Goal: Task Accomplishment & Management: Manage account settings

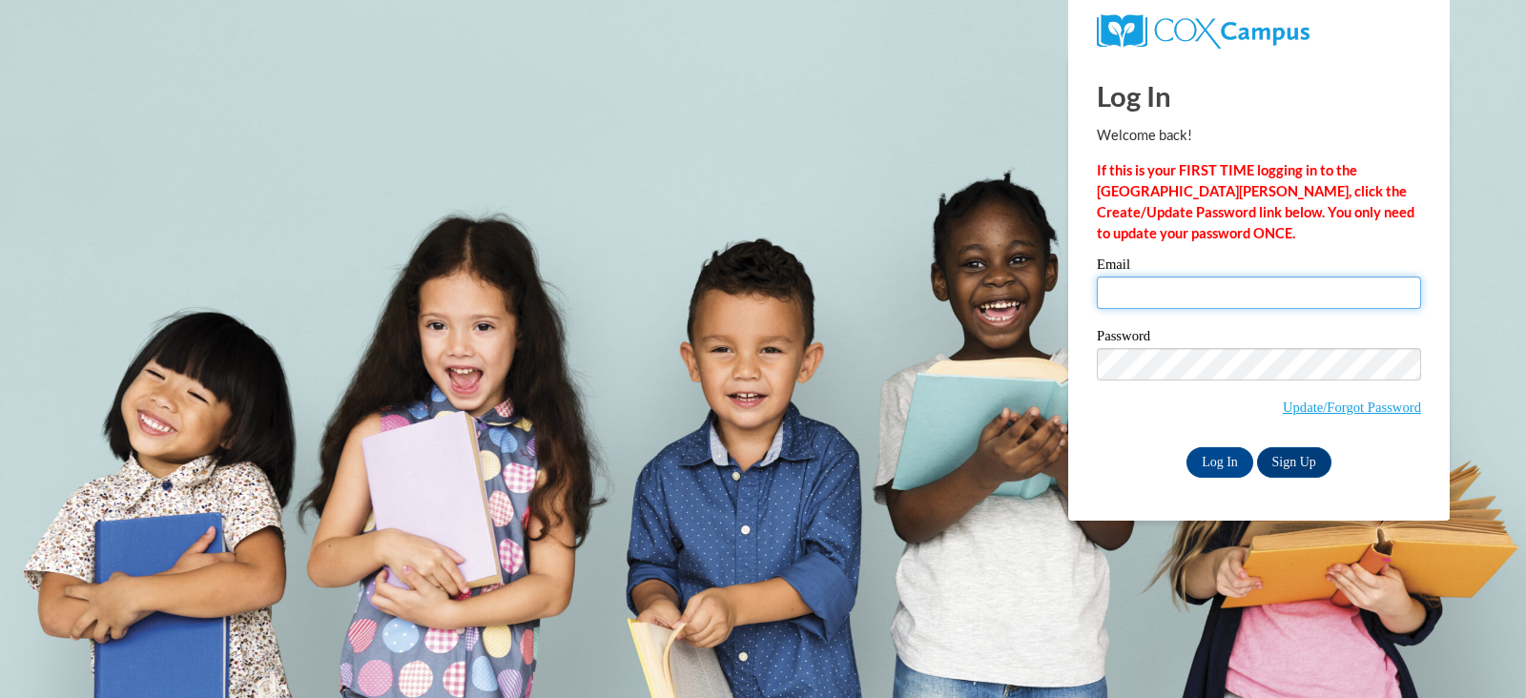
click at [1288, 285] on input "Email" at bounding box center [1259, 293] width 324 height 32
type input "[PERSON_NAME][EMAIL_ADDRESS][PERSON_NAME][DOMAIN_NAME]"
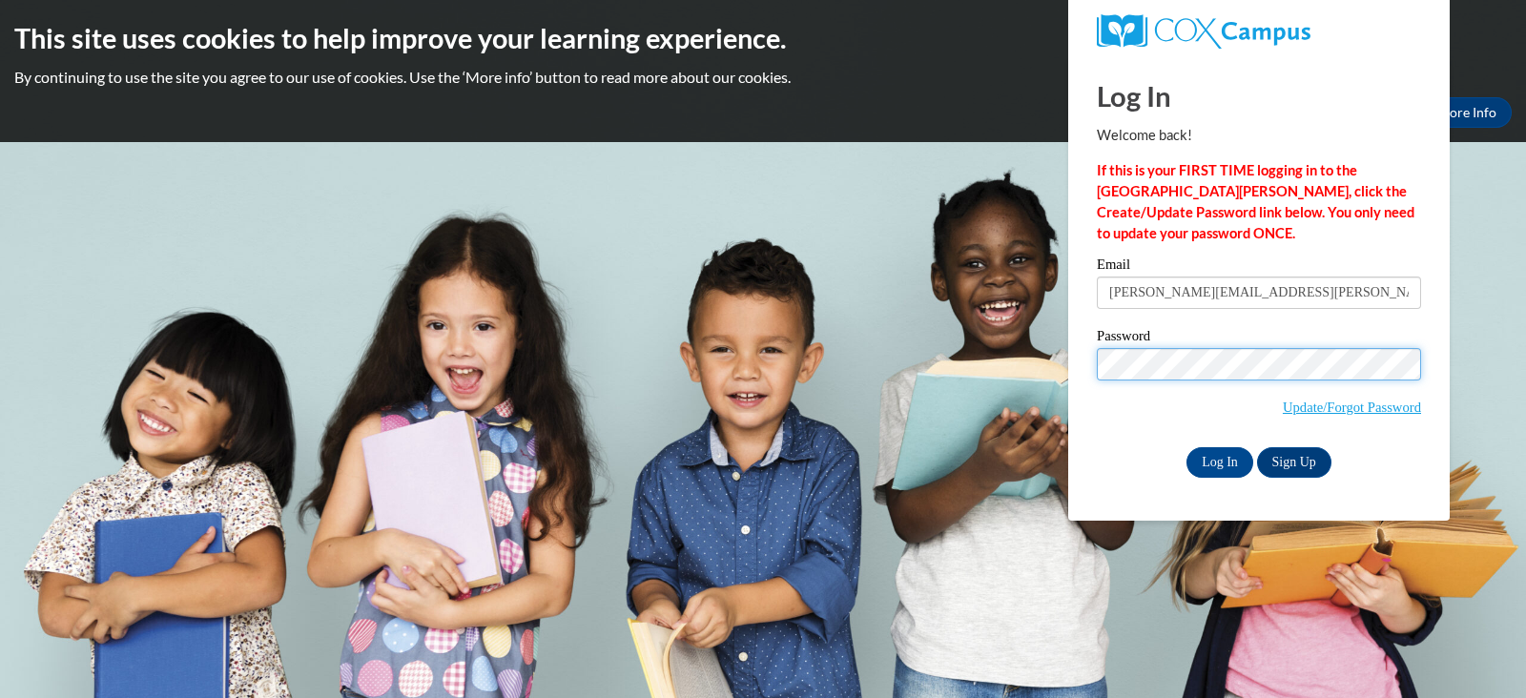
click at [1186, 447] on input "Log In" at bounding box center [1219, 462] width 67 height 31
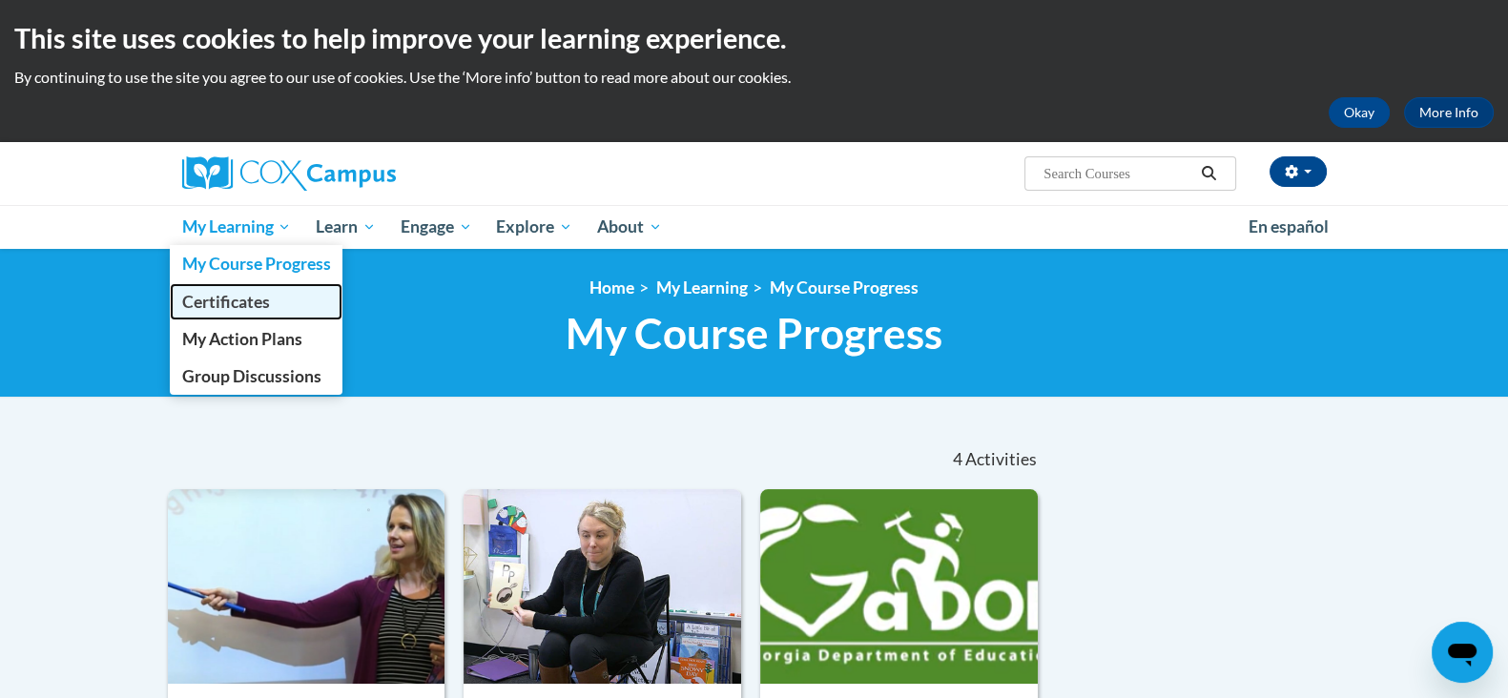
click at [238, 293] on span "Certificates" at bounding box center [225, 302] width 88 height 20
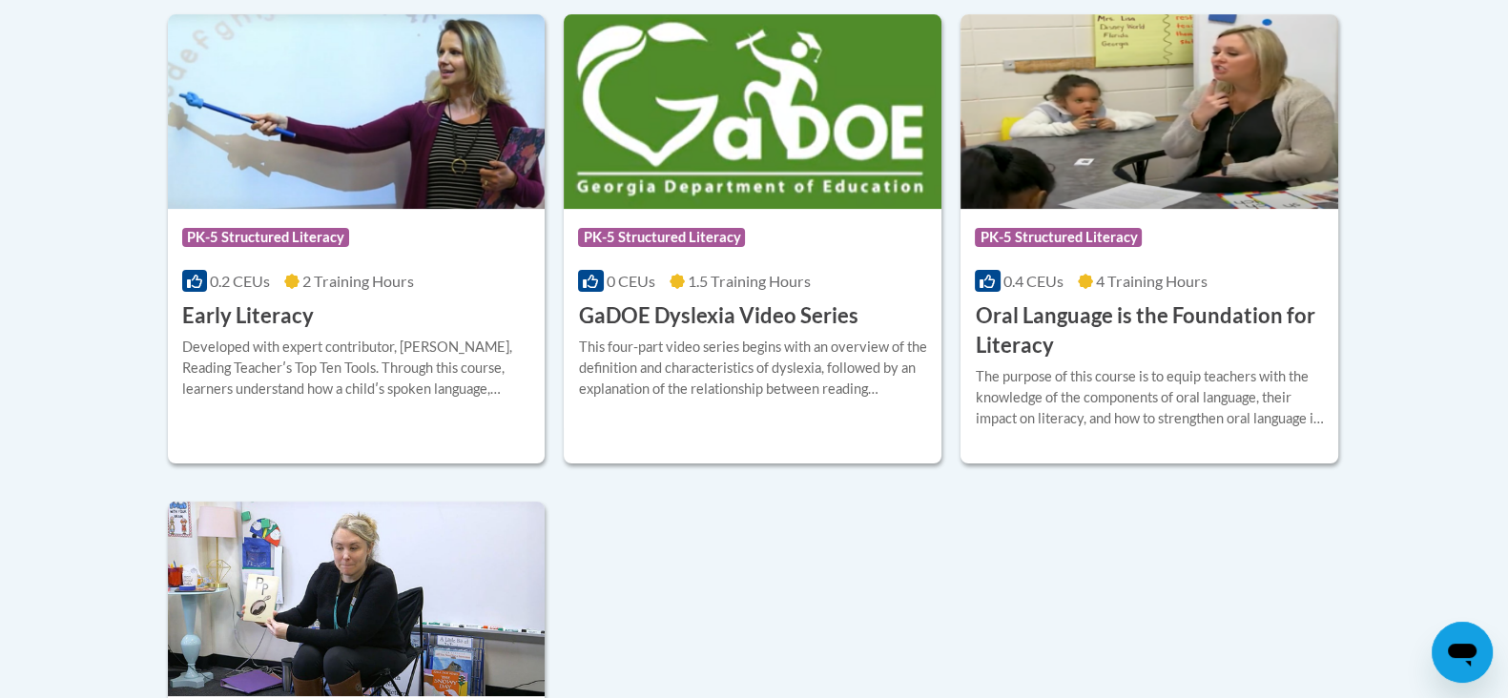
scroll to position [371, 0]
